Goal: Task Accomplishment & Management: Manage account settings

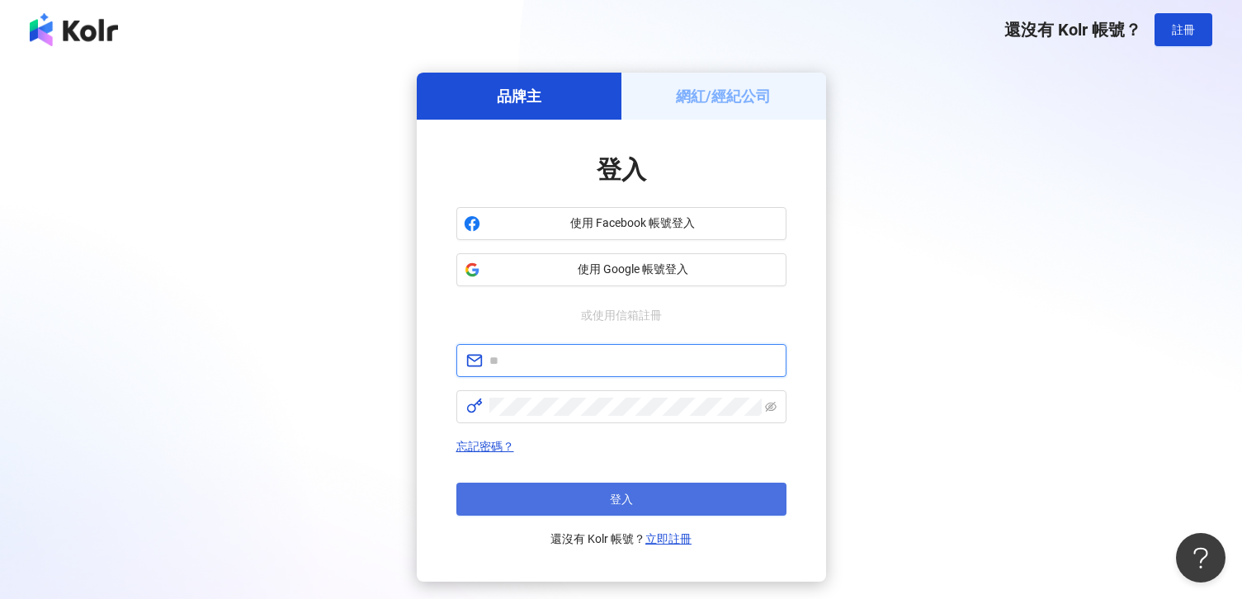
type input "**********"
click at [627, 494] on span "登入" at bounding box center [621, 499] width 23 height 13
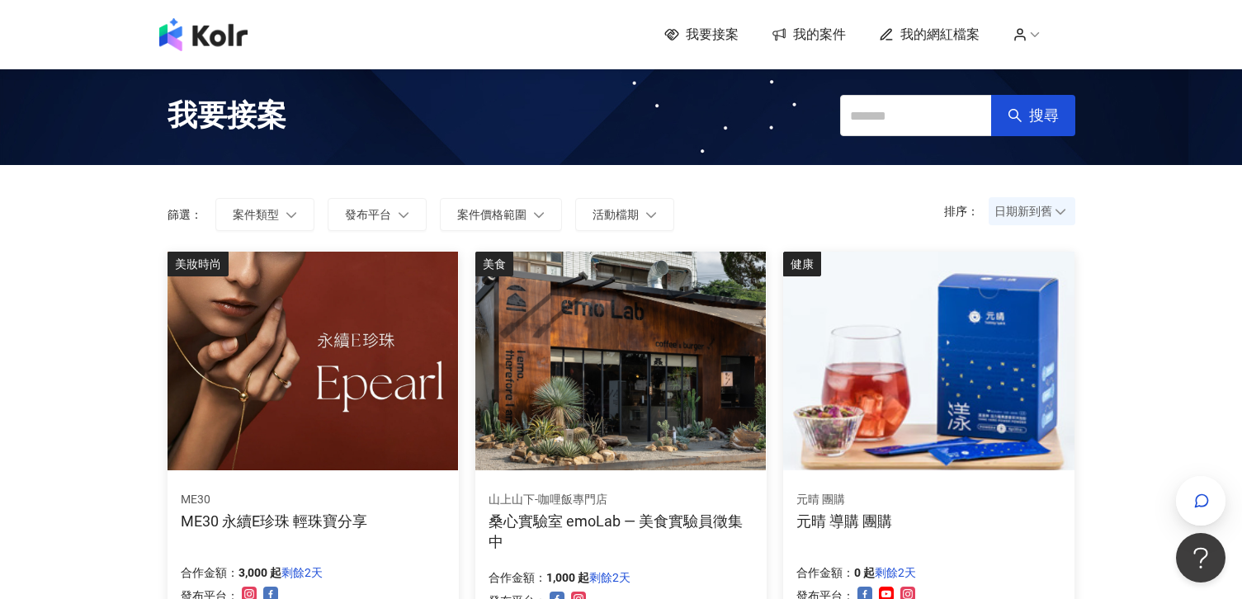
click at [815, 42] on span "我的案件" at bounding box center [819, 35] width 53 height 18
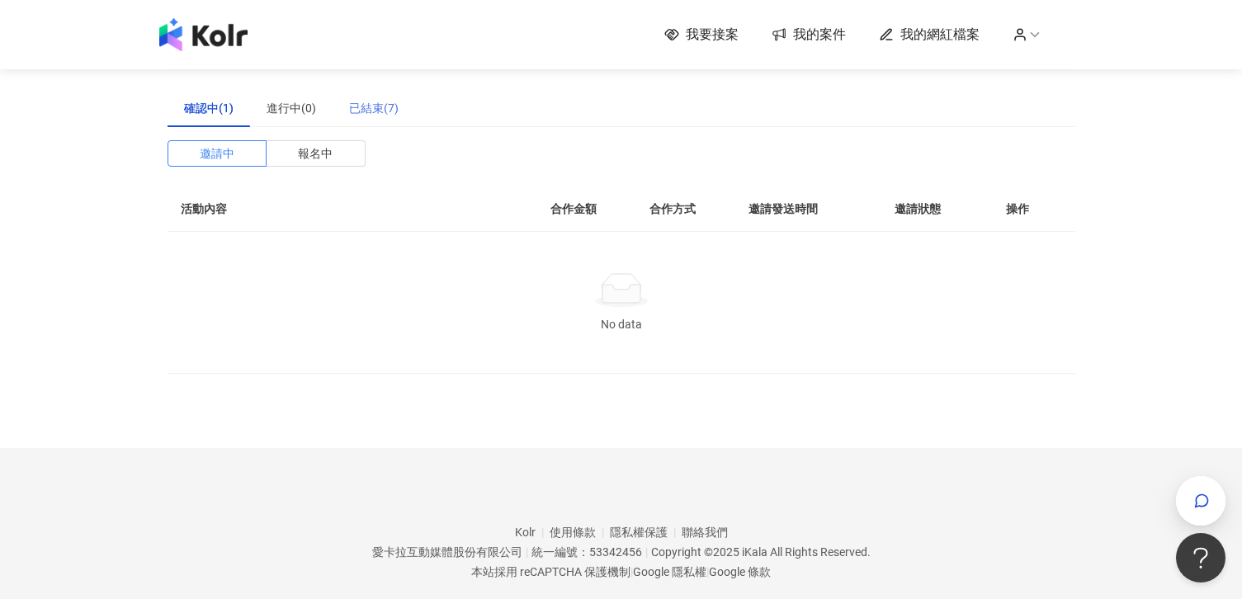
click at [371, 97] on div "已結束(7)" at bounding box center [374, 108] width 83 height 38
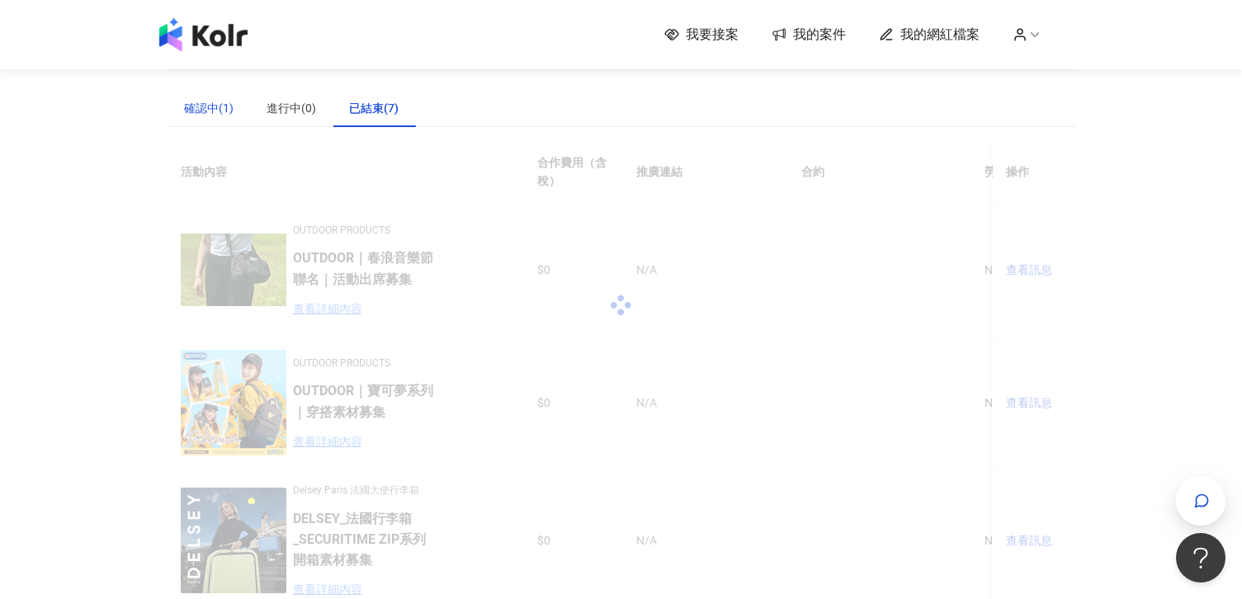
click at [229, 112] on div "確認中(1)" at bounding box center [209, 108] width 50 height 18
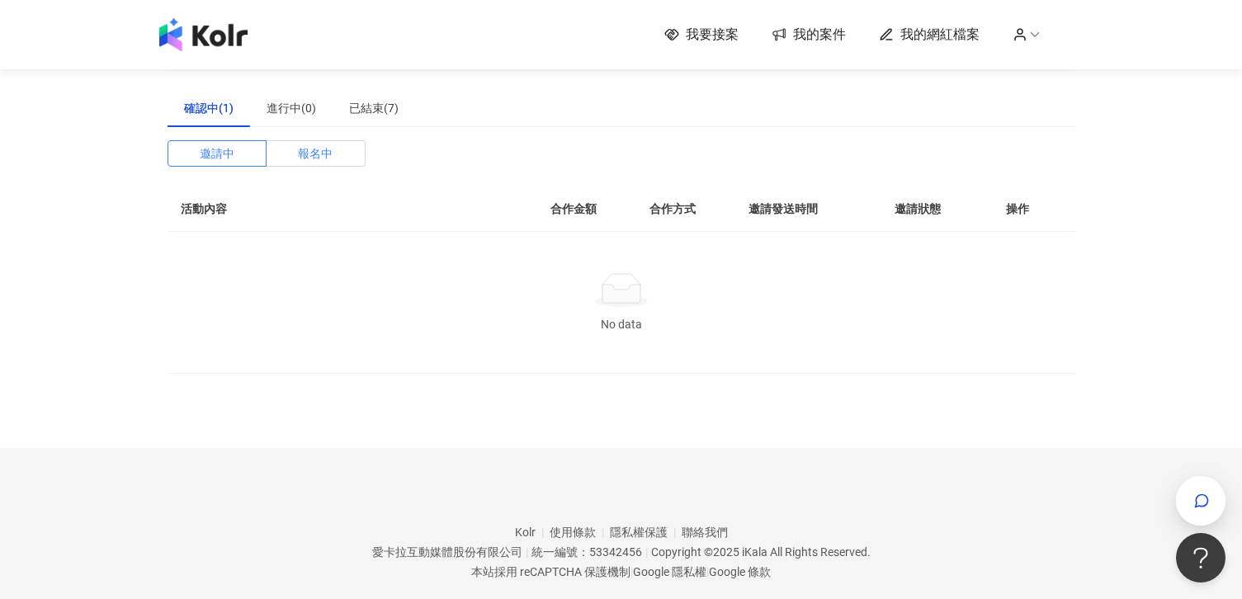
click at [328, 160] on span "報名中" at bounding box center [315, 153] width 35 height 25
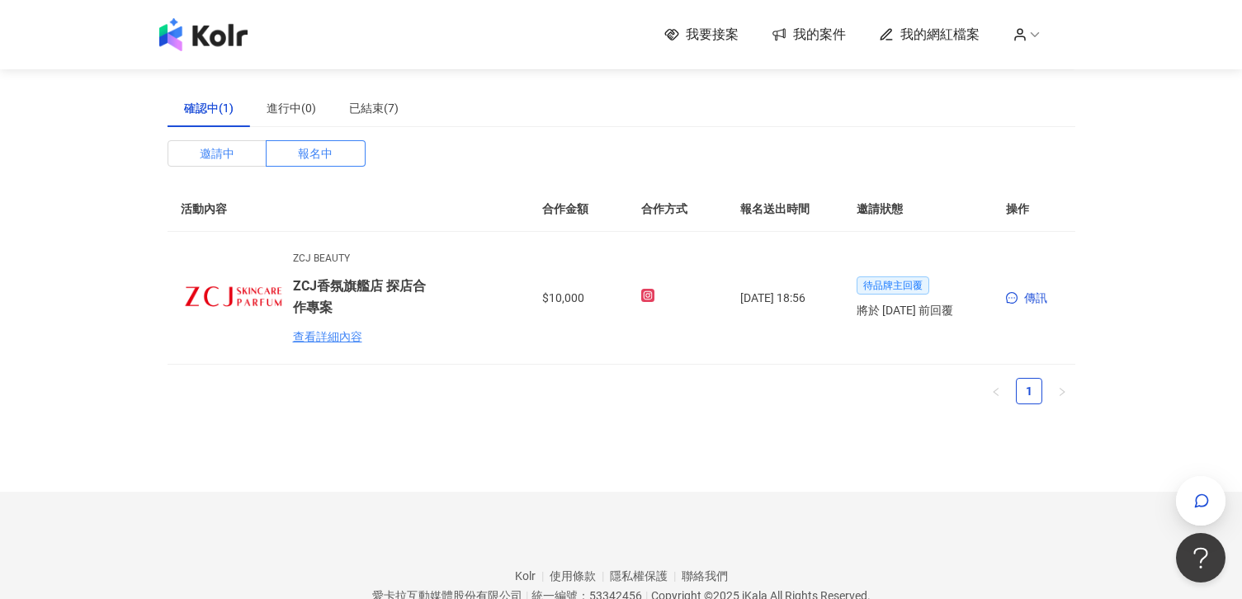
click at [240, 154] on label "邀請中" at bounding box center [218, 153] width 100 height 26
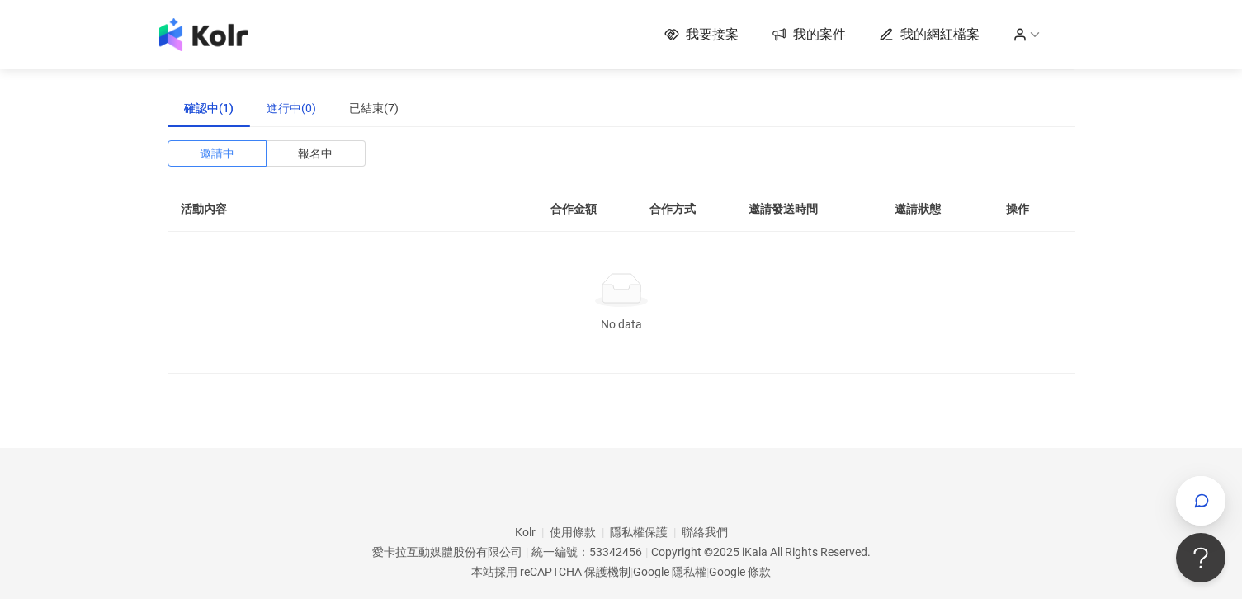
click at [286, 106] on div "進行中(0)" at bounding box center [292, 108] width 50 height 18
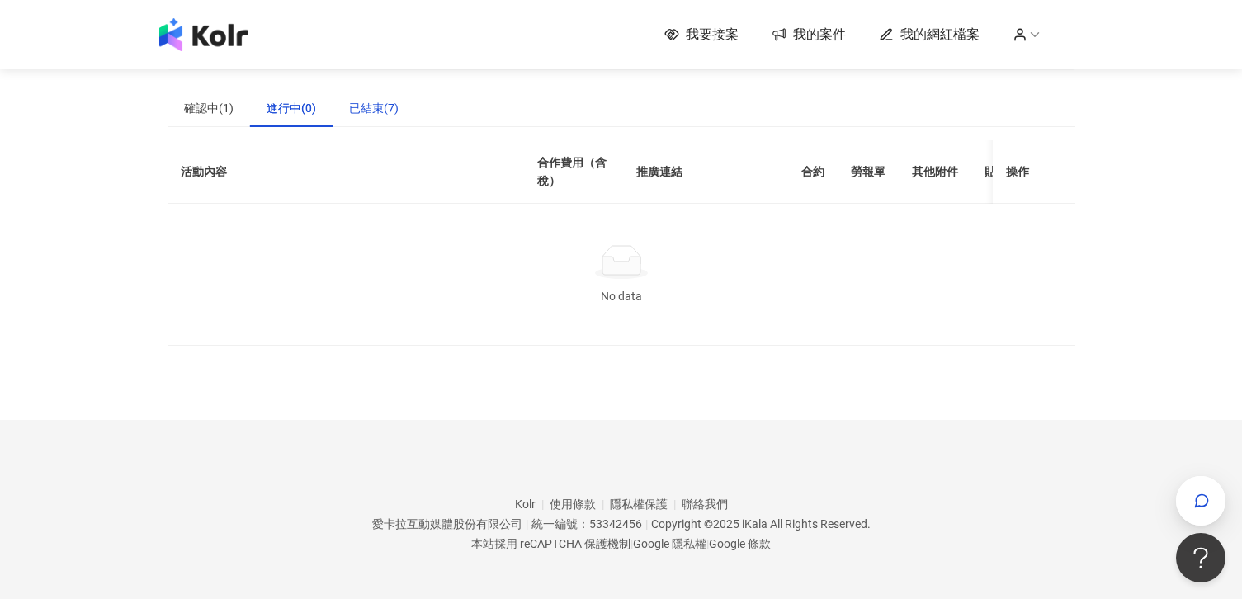
click at [372, 106] on div "已結束(7)" at bounding box center [374, 108] width 50 height 18
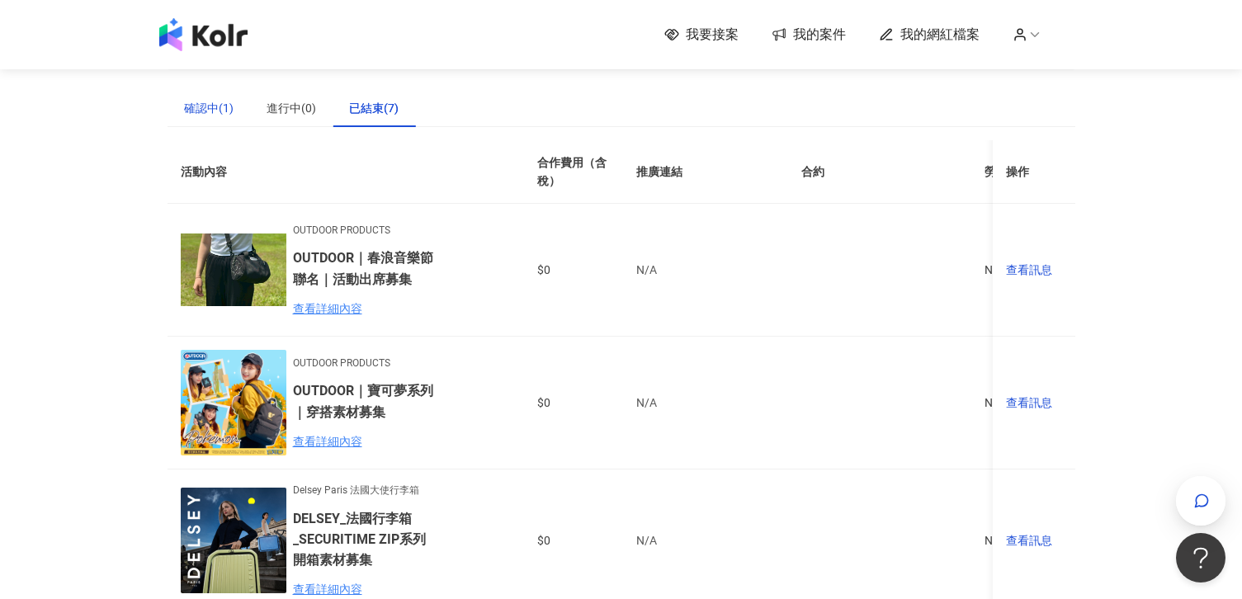
click at [215, 108] on div "確認中(1)" at bounding box center [209, 108] width 50 height 18
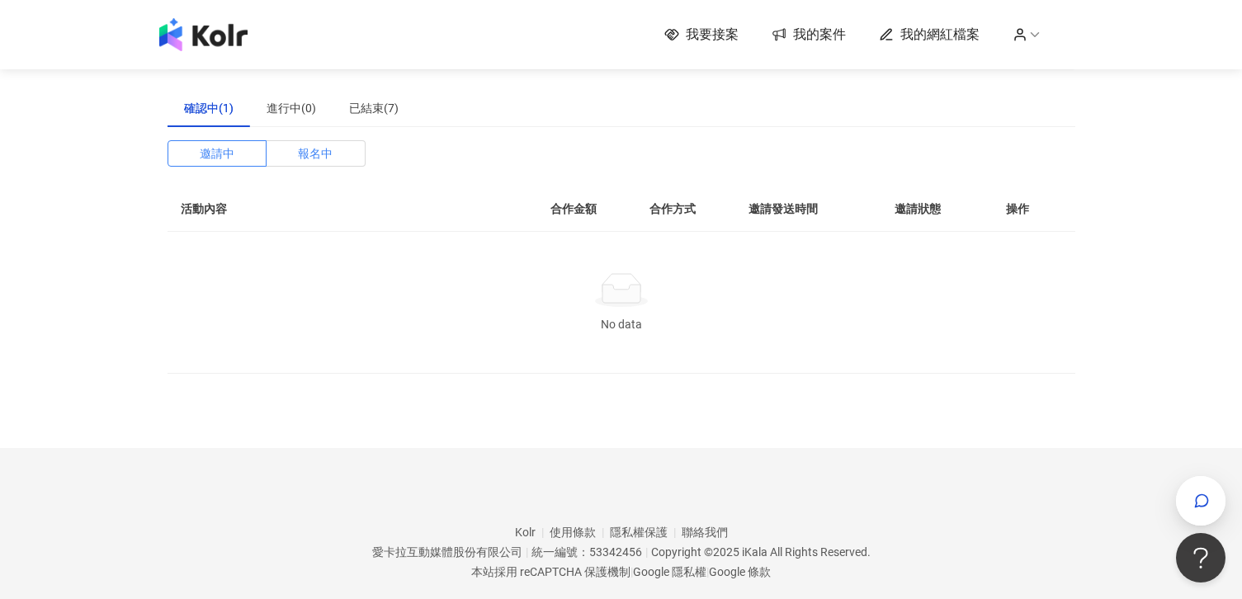
click at [321, 151] on span "報名中" at bounding box center [315, 153] width 35 height 25
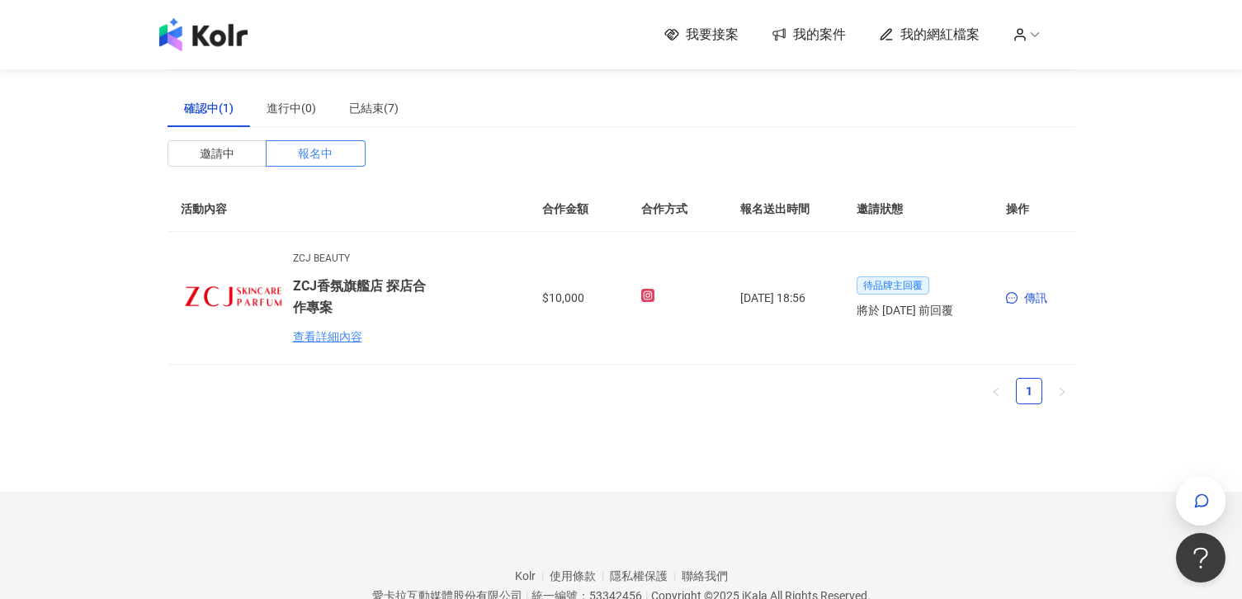
click at [229, 44] on img at bounding box center [203, 34] width 88 height 33
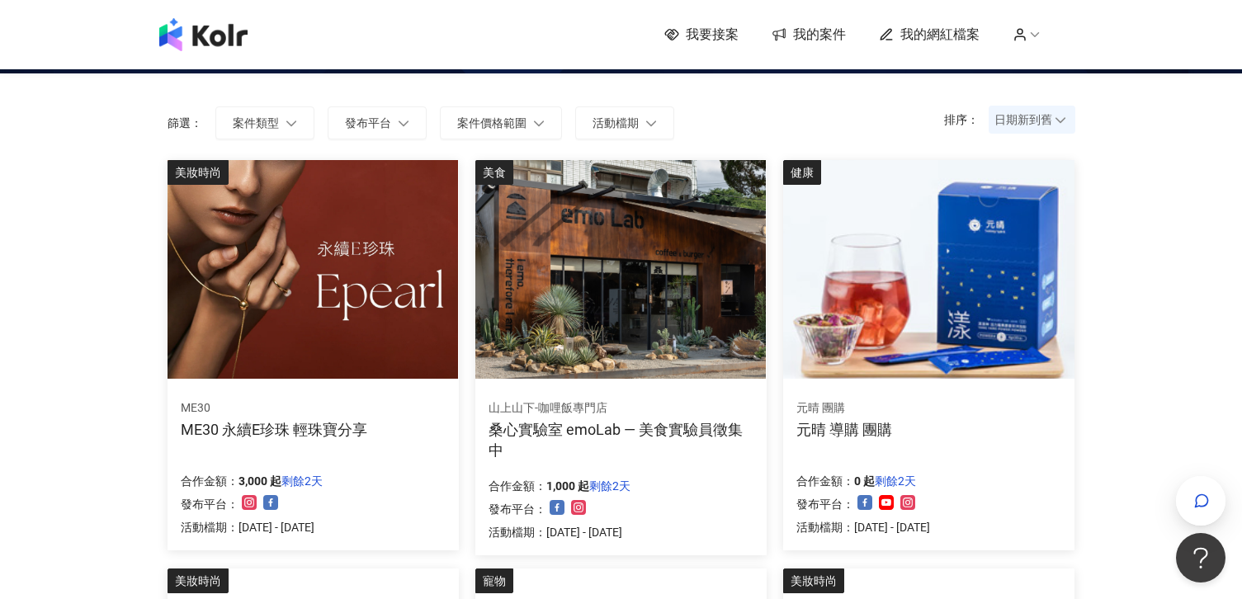
scroll to position [92, 0]
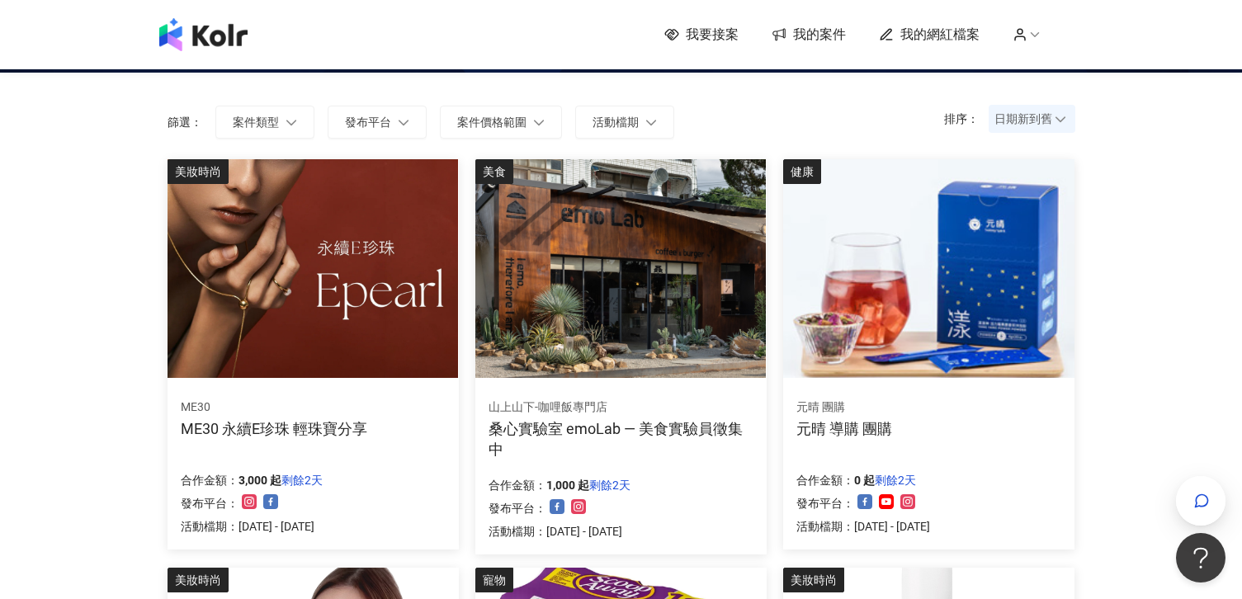
click at [395, 284] on img at bounding box center [313, 268] width 291 height 219
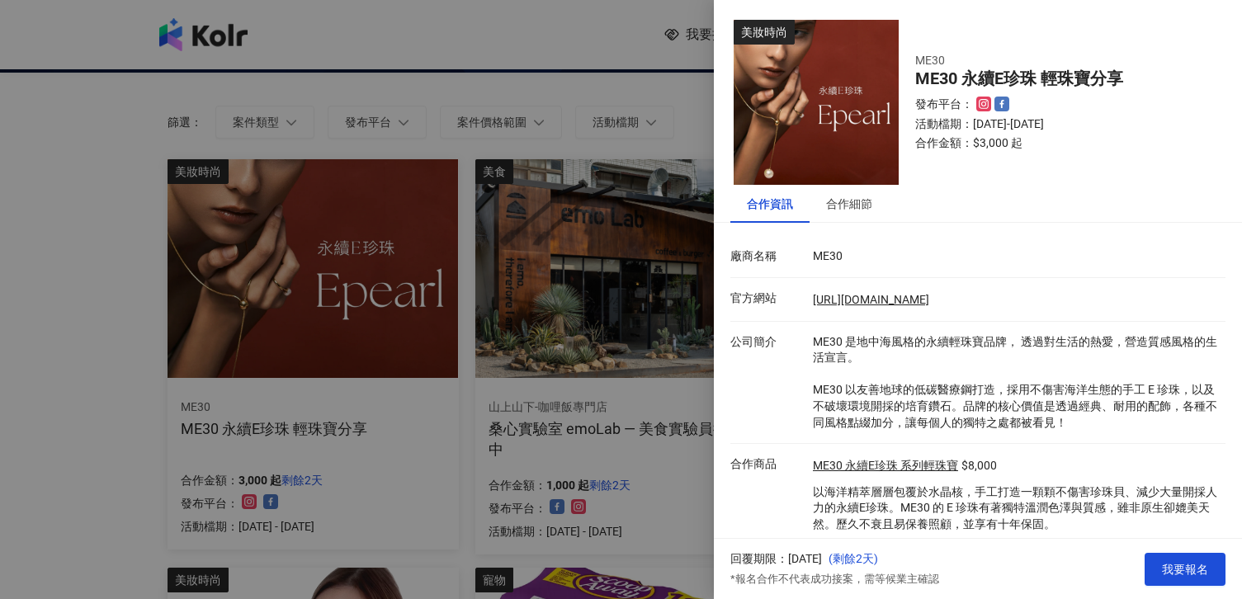
scroll to position [47, 0]
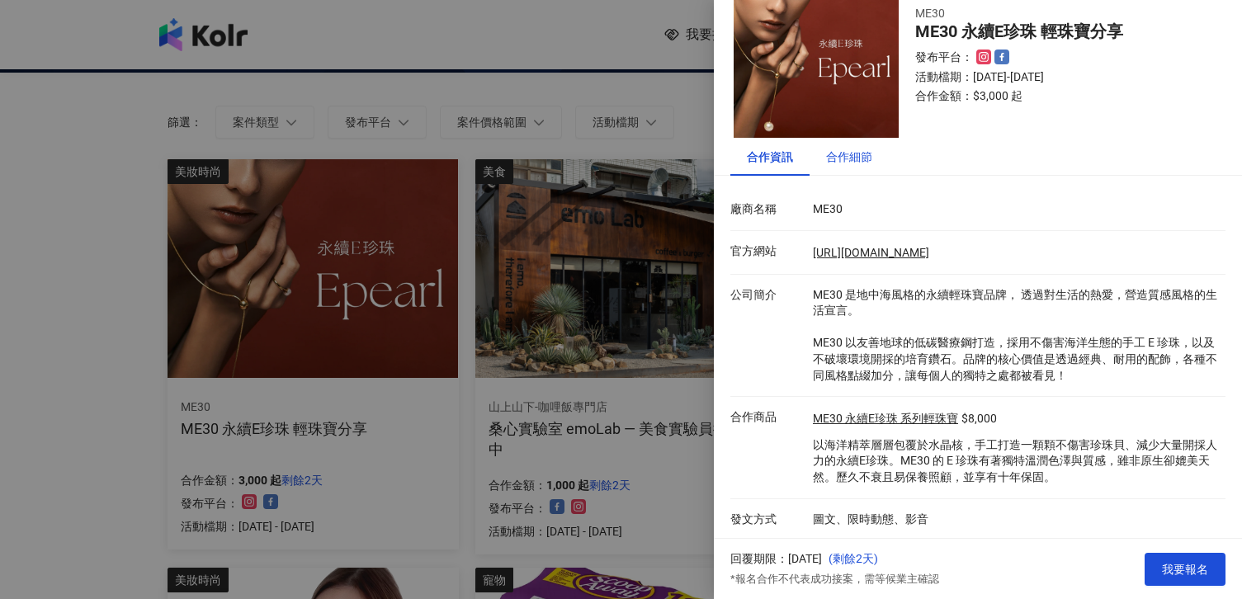
click at [860, 164] on div "合作細節" at bounding box center [849, 157] width 46 height 18
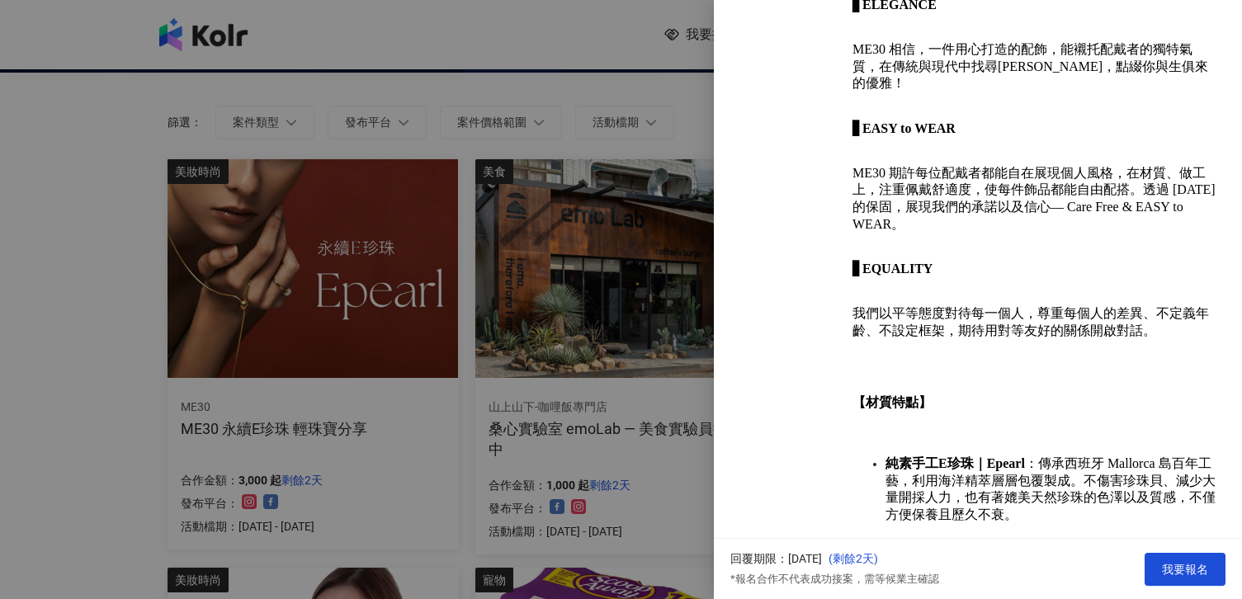
scroll to position [931, 0]
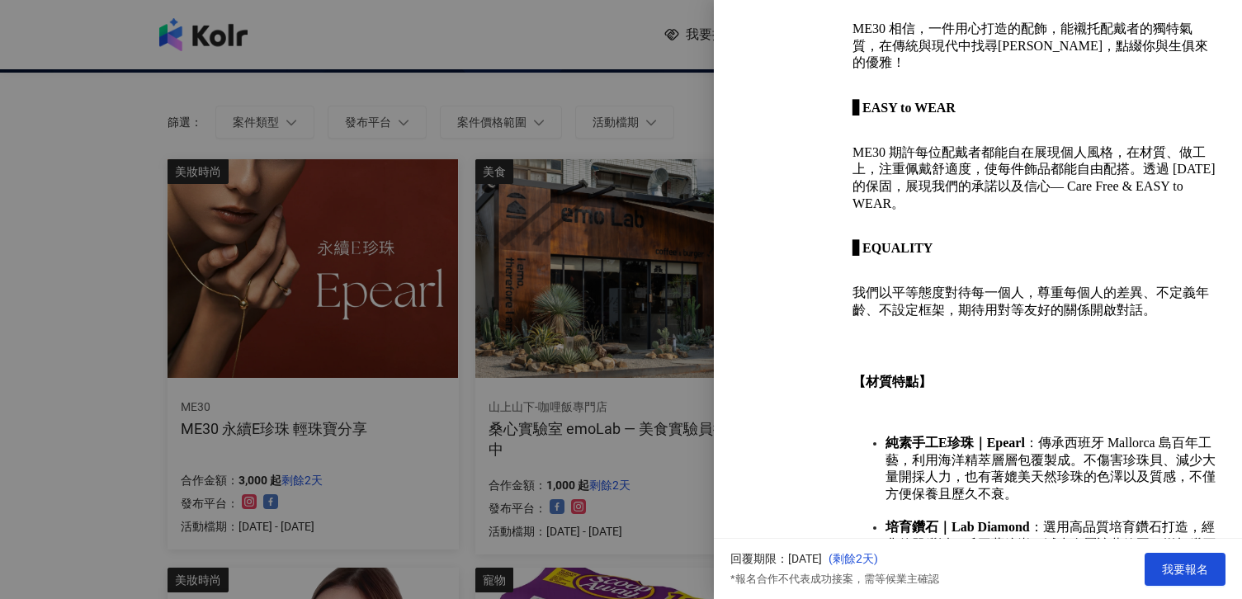
click at [625, 318] on div at bounding box center [621, 299] width 1242 height 599
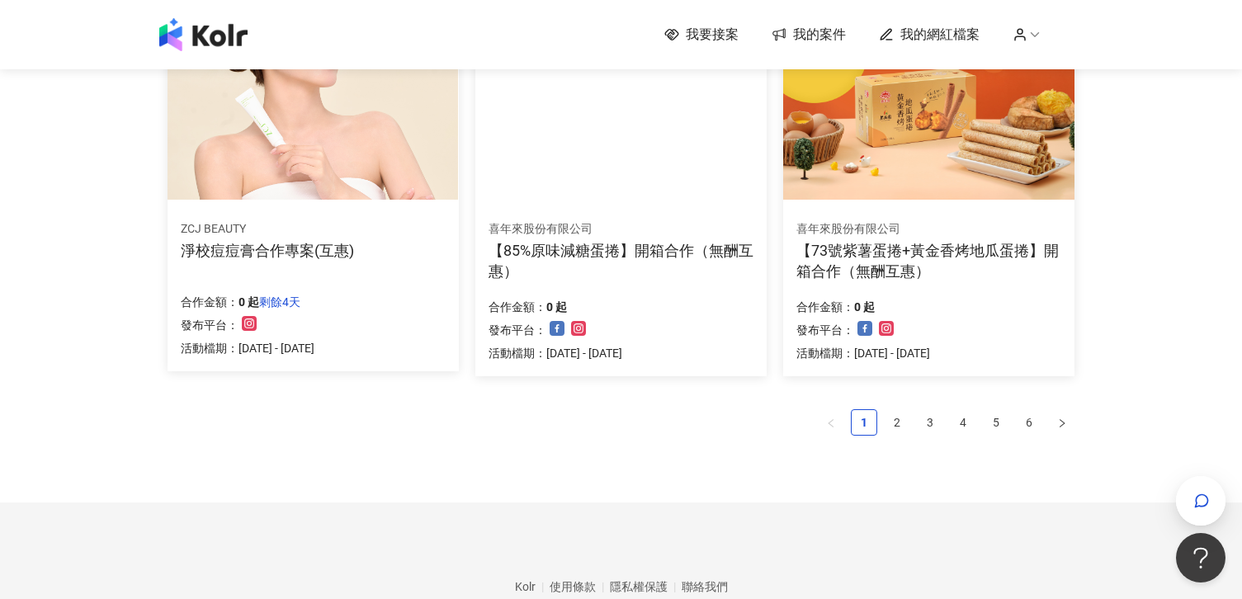
scroll to position [1086, 0]
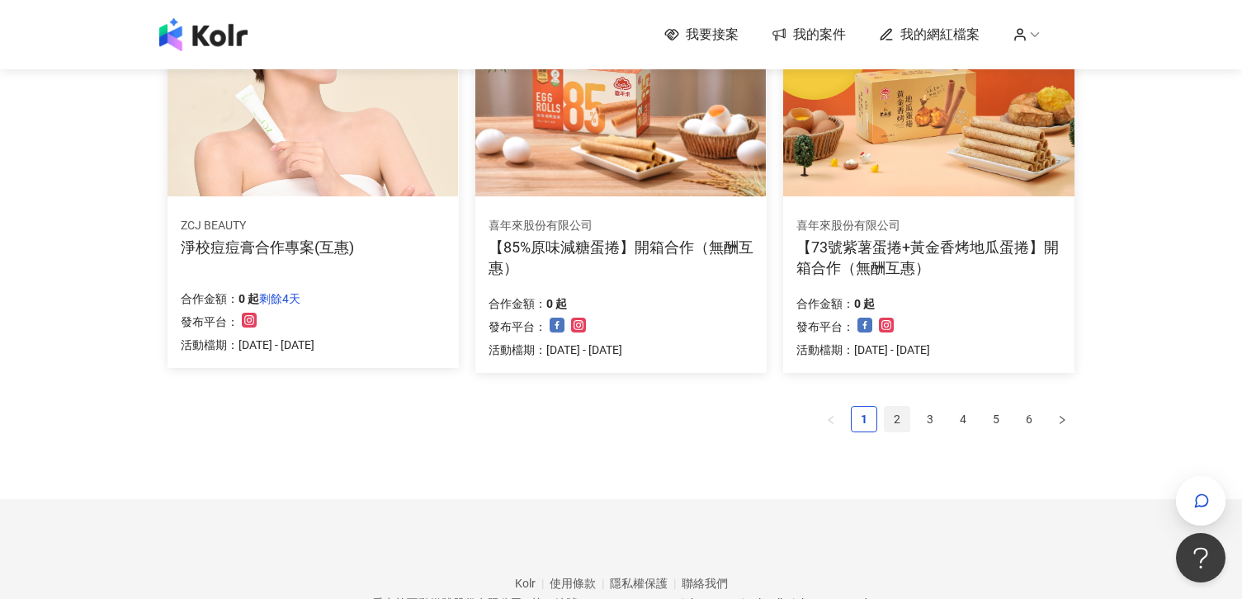
click at [897, 419] on link "2" at bounding box center [897, 419] width 25 height 25
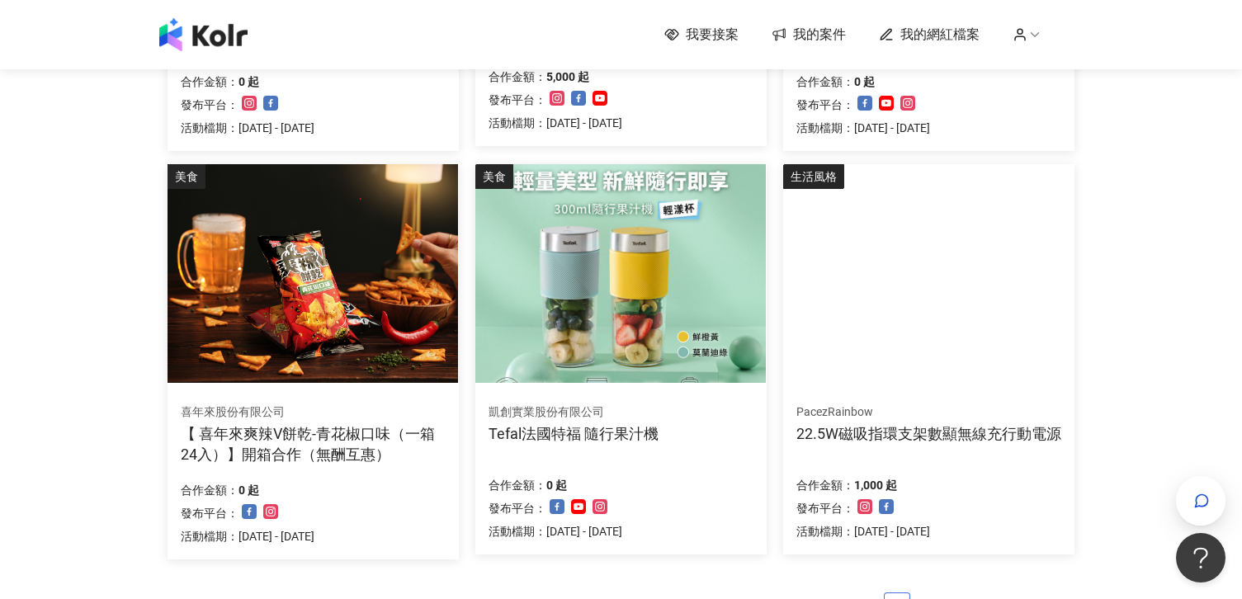
scroll to position [899, 0]
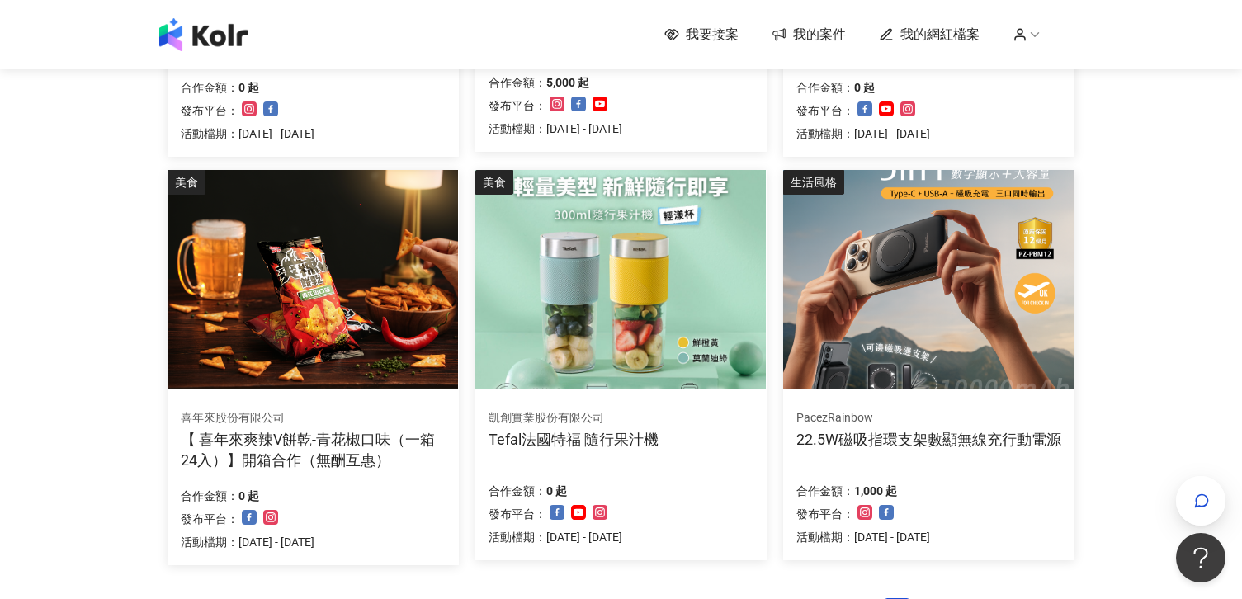
click at [948, 334] on img at bounding box center [928, 279] width 291 height 219
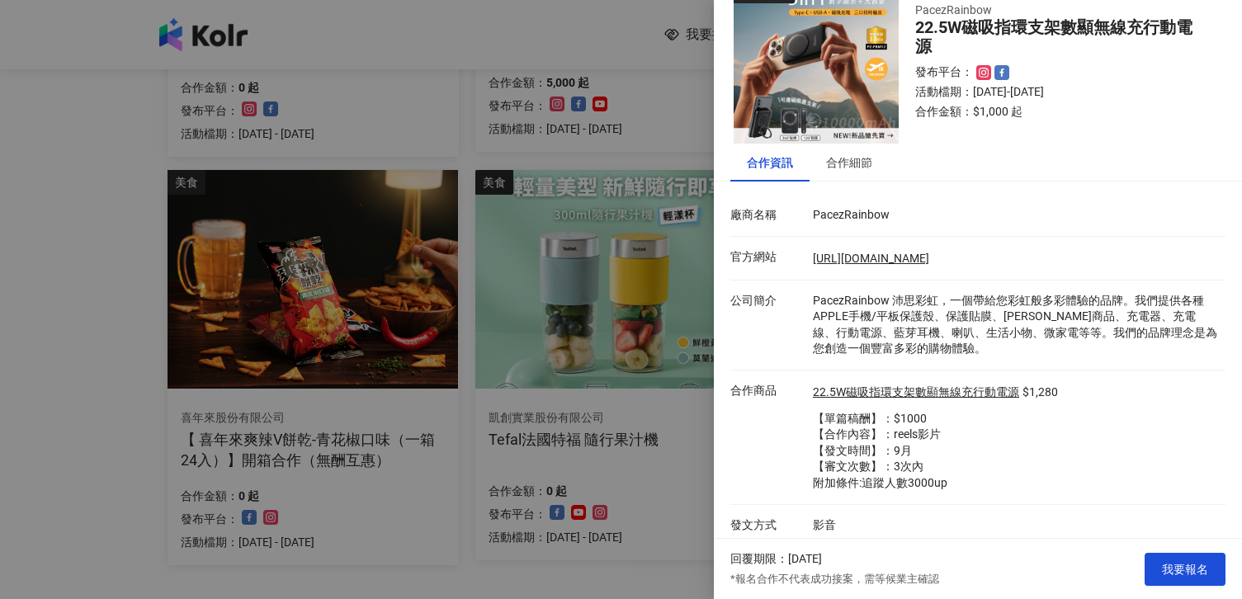
scroll to position [44, 0]
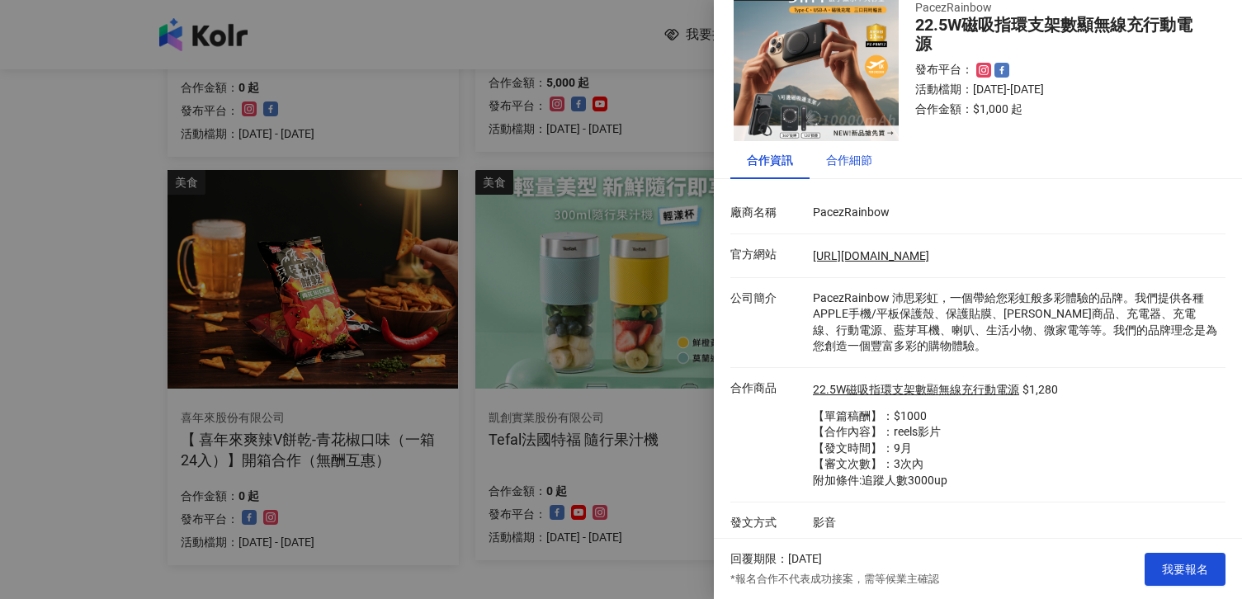
click at [851, 168] on div "合作細節" at bounding box center [849, 160] width 46 height 18
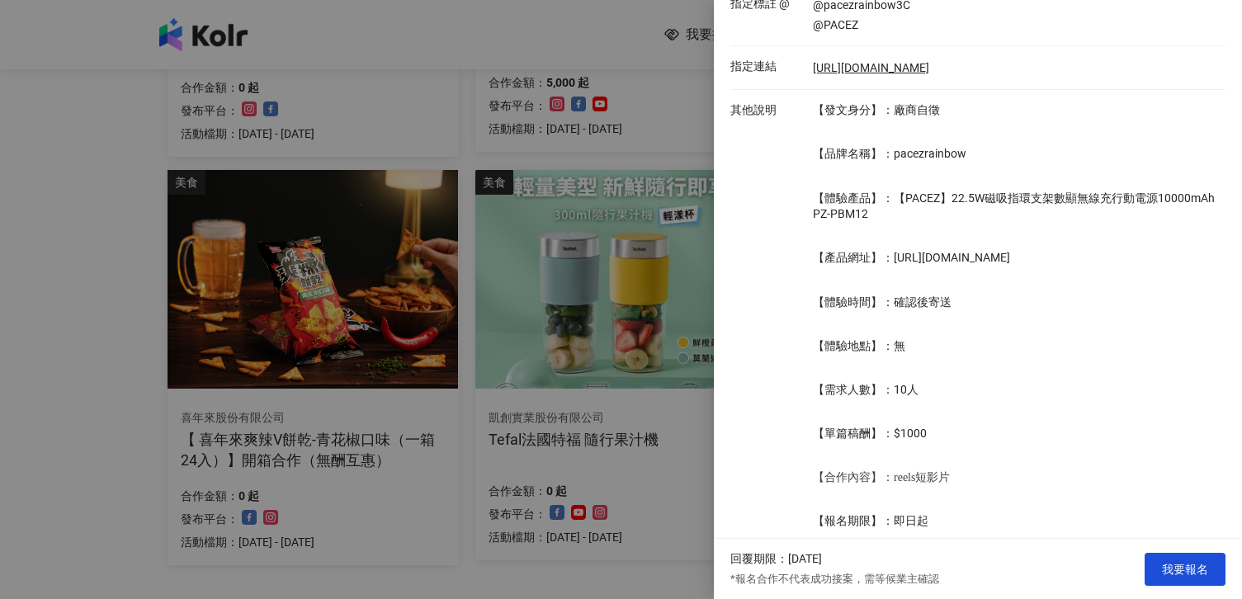
scroll to position [270, 0]
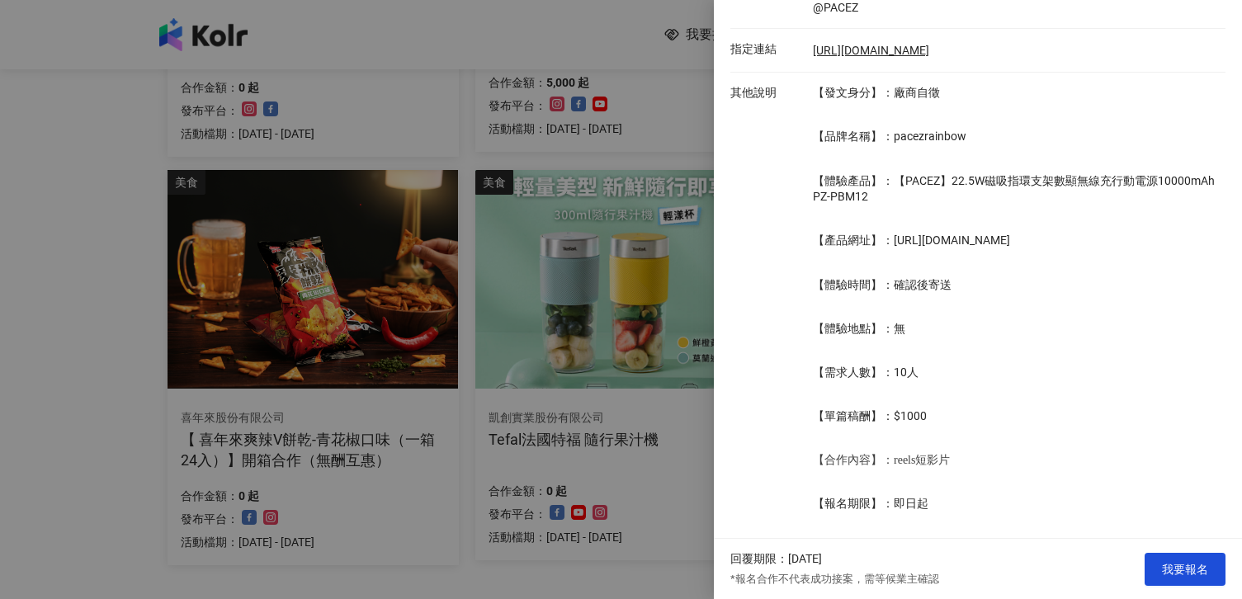
click at [708, 453] on div at bounding box center [621, 299] width 1242 height 599
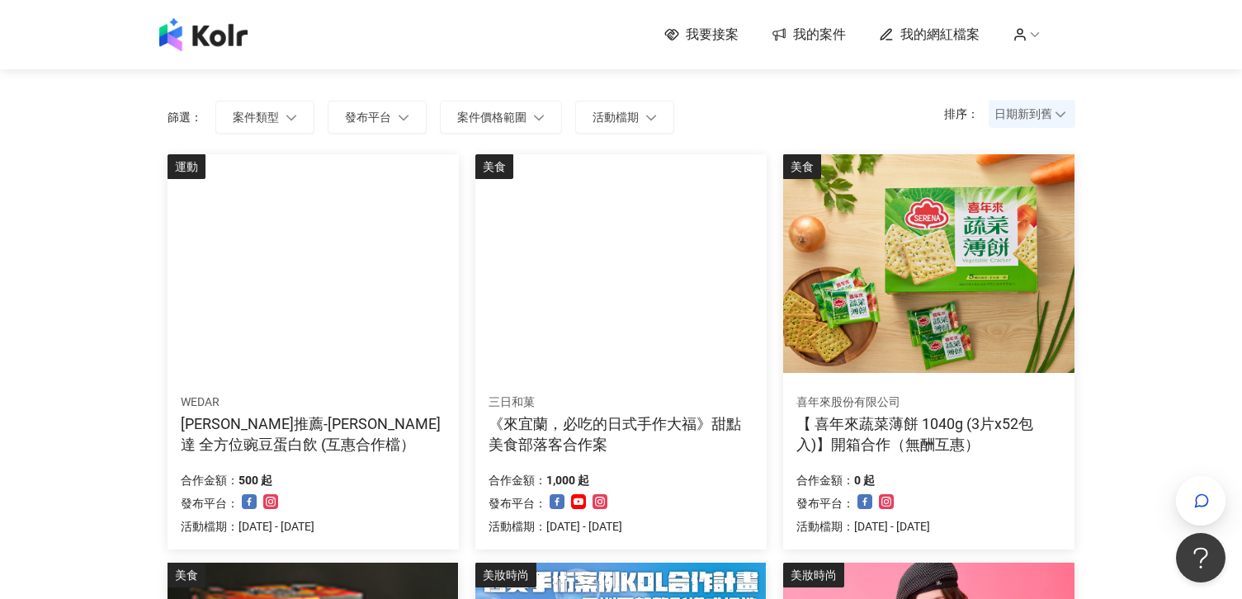
scroll to position [0, 0]
